Goal: Complete application form

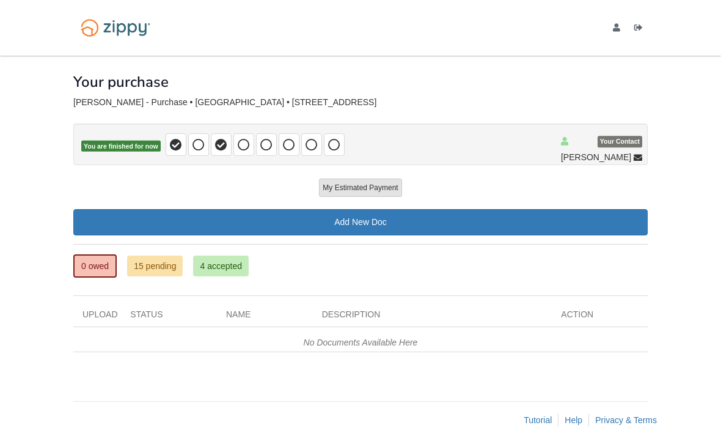
scroll to position [39, 0]
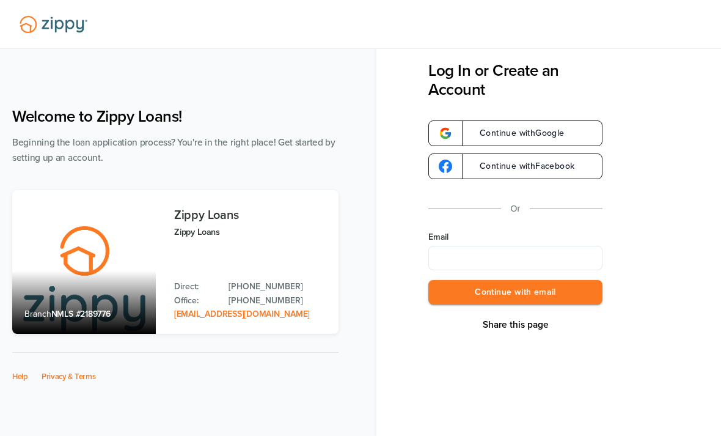
scroll to position [39, 0]
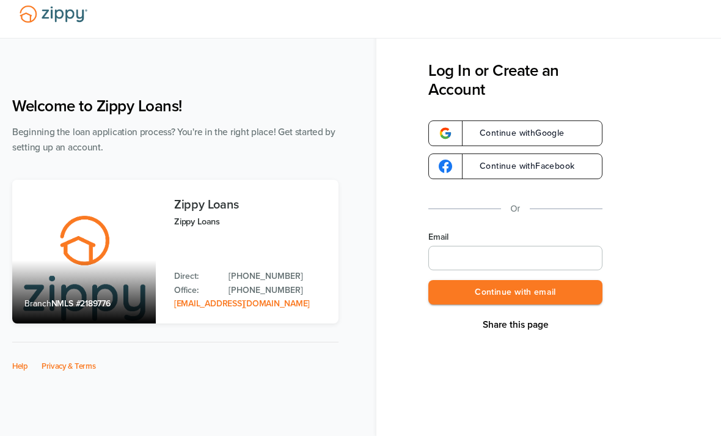
click at [473, 257] on input "Email" at bounding box center [515, 258] width 174 height 24
type input "**********"
click at [446, 297] on button "Continue with email" at bounding box center [515, 292] width 174 height 25
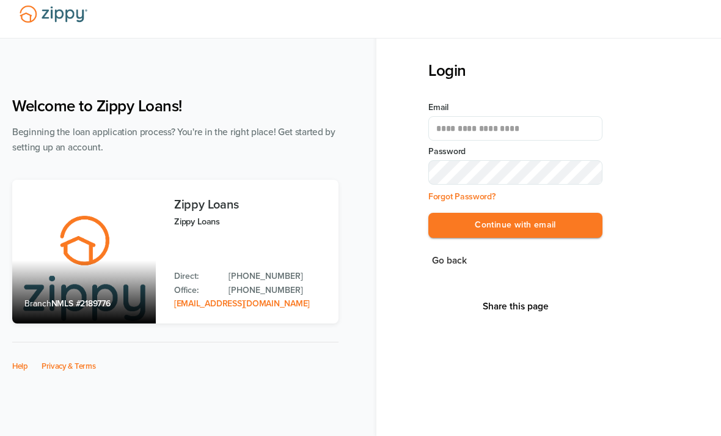
click at [515, 226] on button "Continue with email" at bounding box center [515, 225] width 174 height 25
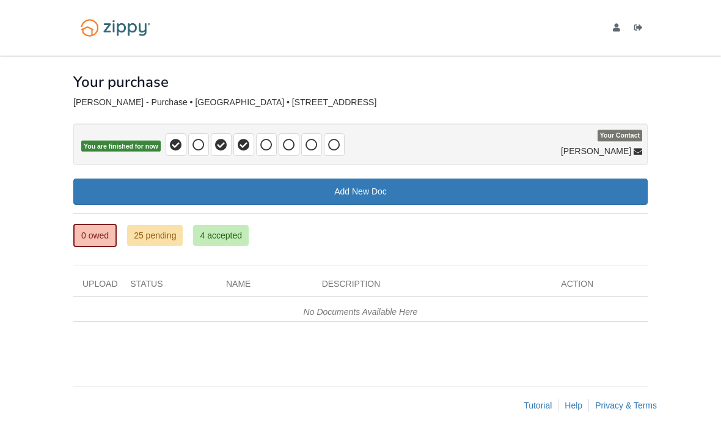
click at [157, 241] on link "25 pending" at bounding box center [155, 235] width 56 height 21
click at [144, 234] on link "25 pending" at bounding box center [155, 235] width 56 height 21
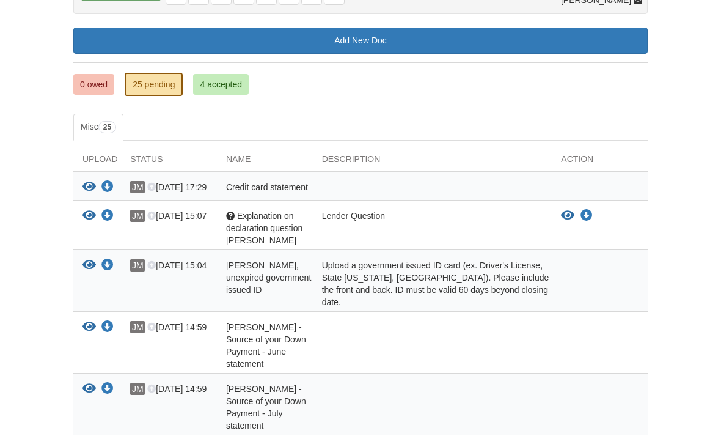
scroll to position [151, 0]
click at [562, 213] on icon "View Explanation on declaration question Jonathan" at bounding box center [567, 216] width 13 height 12
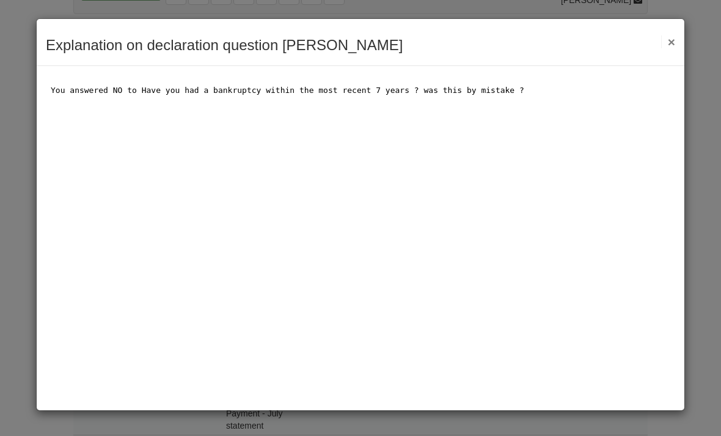
scroll to position [0, 0]
click at [672, 45] on button "×" at bounding box center [668, 41] width 14 height 13
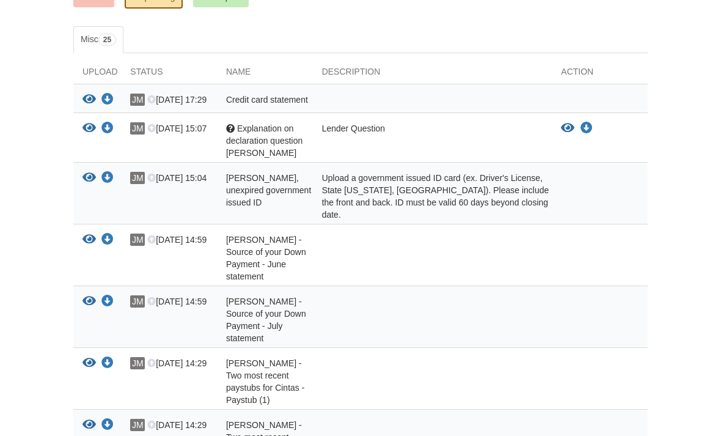
scroll to position [263, 0]
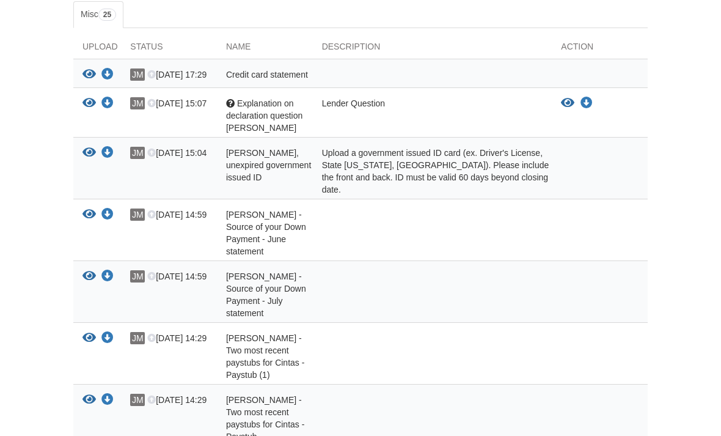
click at [186, 126] on div "JM [DATE] 15:07" at bounding box center [169, 115] width 96 height 37
click at [237, 119] on span "Explanation on declaration question [PERSON_NAME]" at bounding box center [264, 115] width 76 height 34
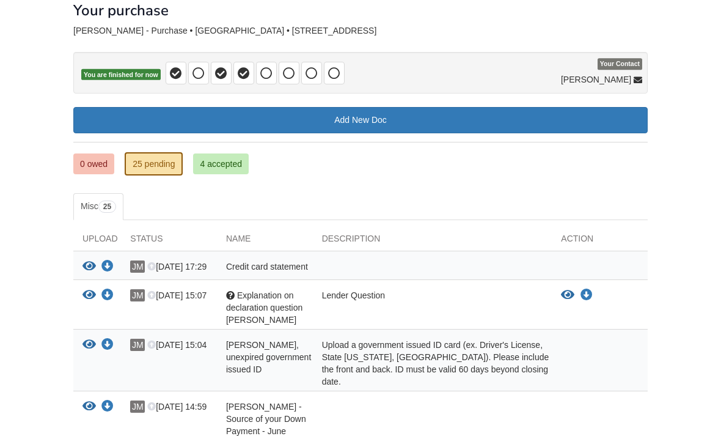
scroll to position [70, 0]
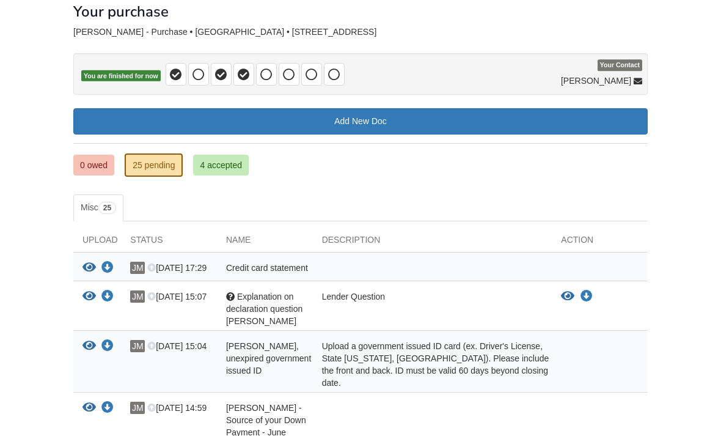
click at [89, 156] on link "0 owed" at bounding box center [93, 165] width 41 height 21
